Goal: Task Accomplishment & Management: Use online tool/utility

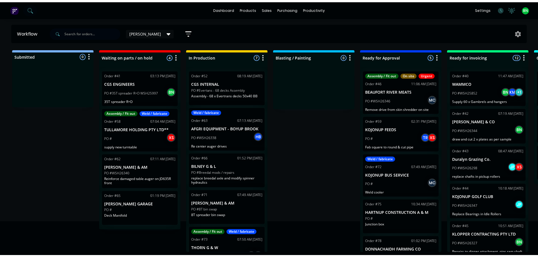
scroll to position [30, 0]
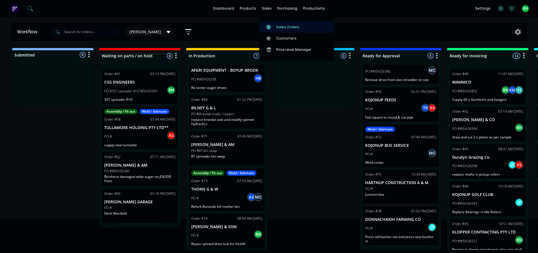
click at [282, 26] on div "Sales Orders" at bounding box center [287, 27] width 23 height 5
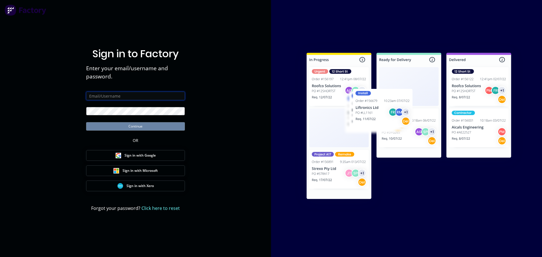
type input "[PERSON_NAME][EMAIL_ADDRESS][DOMAIN_NAME]"
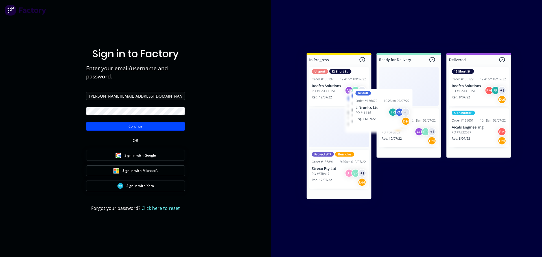
click at [139, 132] on div "Sign in to Factory Enter your email/username and password. [PERSON_NAME][EMAIL_…" at bounding box center [135, 134] width 99 height 237
click at [139, 125] on button "Continue" at bounding box center [135, 126] width 99 height 8
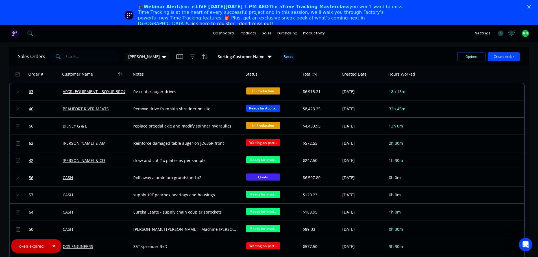
click at [530, 7] on polygon "Close" at bounding box center [528, 6] width 3 height 3
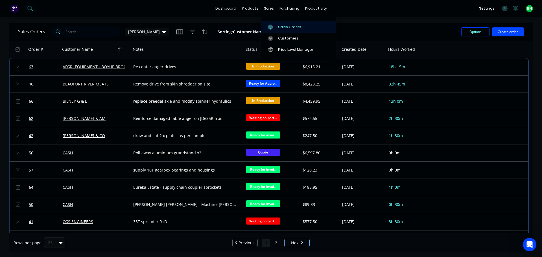
click at [277, 25] on link "Sales Orders" at bounding box center [298, 26] width 75 height 11
click at [277, 26] on link "Sales Orders" at bounding box center [298, 26] width 75 height 11
click at [376, 21] on div "dashboard products sales purchasing productivity dashboard products Product Cat…" at bounding box center [271, 128] width 542 height 257
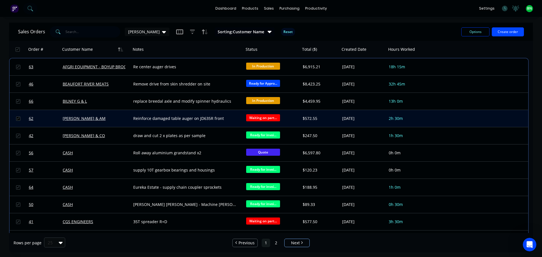
click at [110, 116] on div "[PERSON_NAME] & AM" at bounding box center [94, 119] width 63 height 6
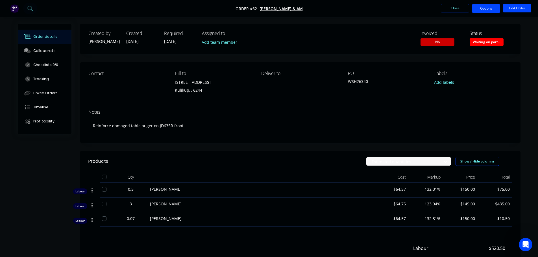
click at [491, 11] on button "Options" at bounding box center [486, 8] width 28 height 9
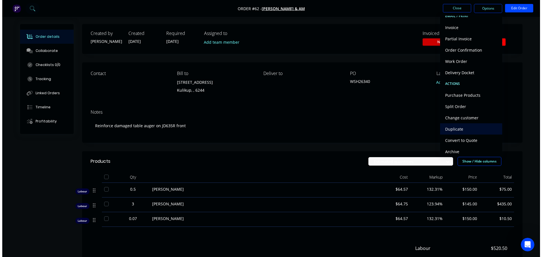
scroll to position [8, 0]
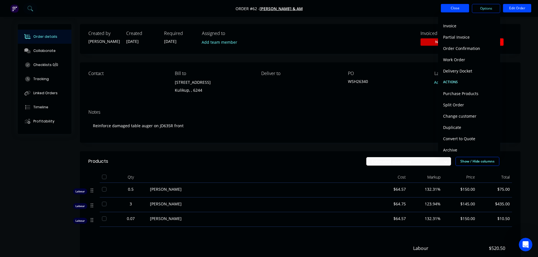
click at [450, 7] on button "Close" at bounding box center [455, 8] width 28 height 8
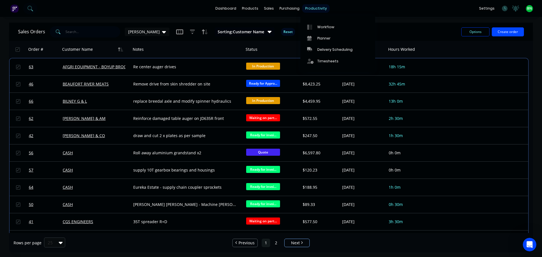
click at [306, 8] on div "productivity" at bounding box center [315, 8] width 27 height 8
click at [320, 37] on div "Planner" at bounding box center [323, 38] width 13 height 5
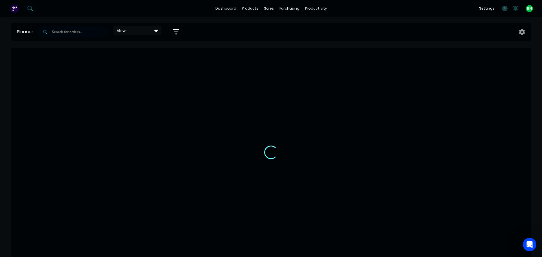
scroll to position [0, 712]
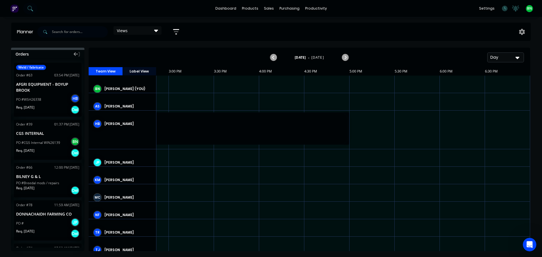
click at [497, 57] on div "Day" at bounding box center [503, 57] width 26 height 6
click at [477, 87] on div "Week" at bounding box center [495, 83] width 56 height 11
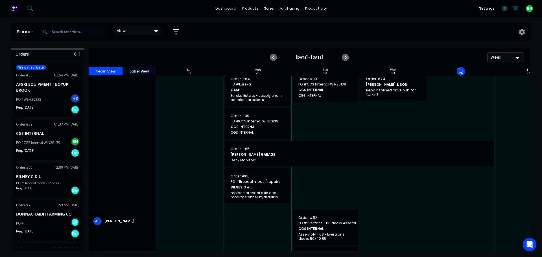
scroll to position [0, 0]
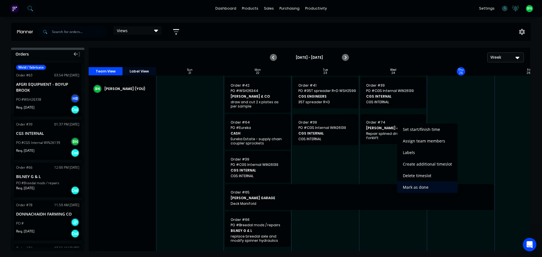
click at [428, 187] on div "Mark as done" at bounding box center [427, 188] width 60 height 12
